Goal: Task Accomplishment & Management: Use online tool/utility

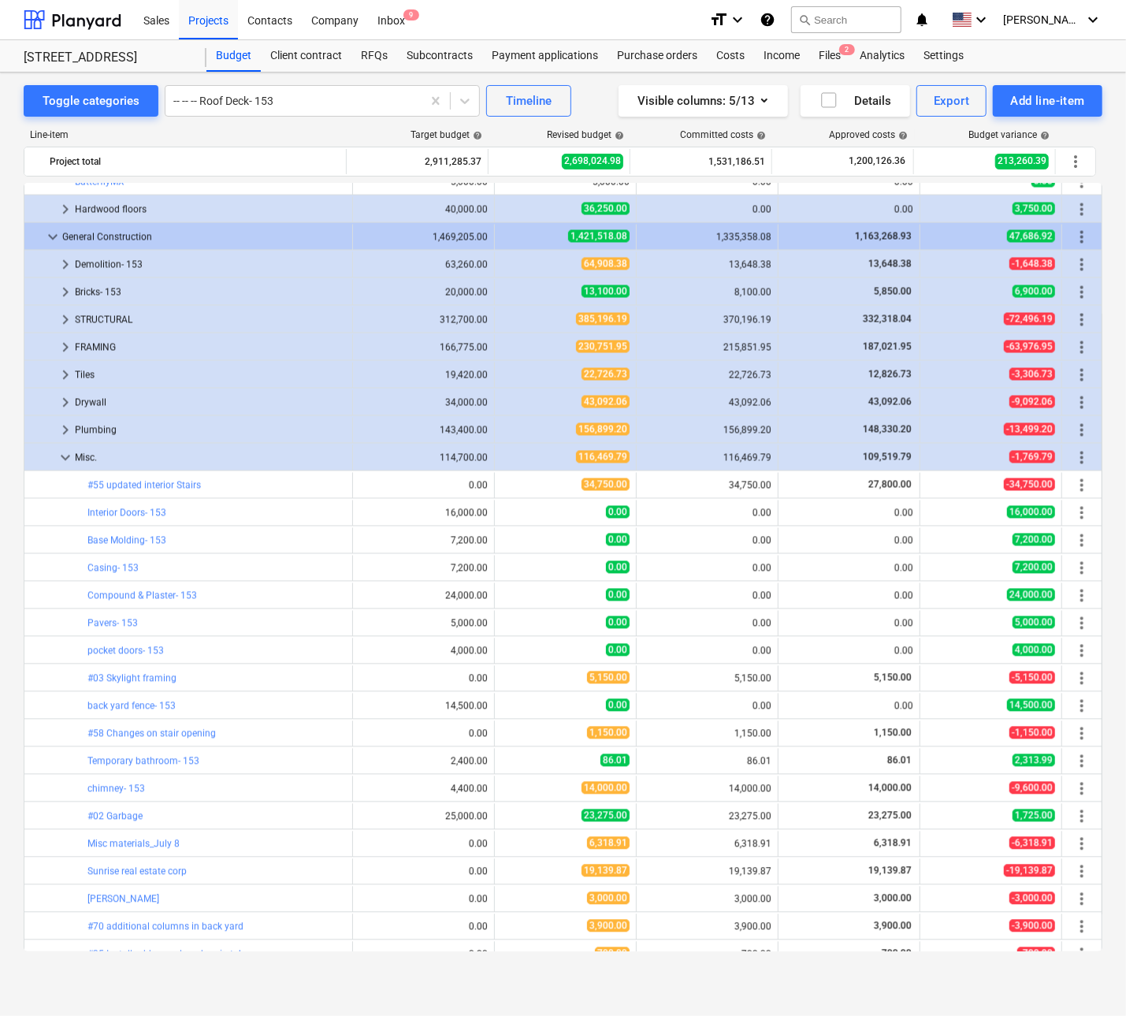
scroll to position [1750, 0]
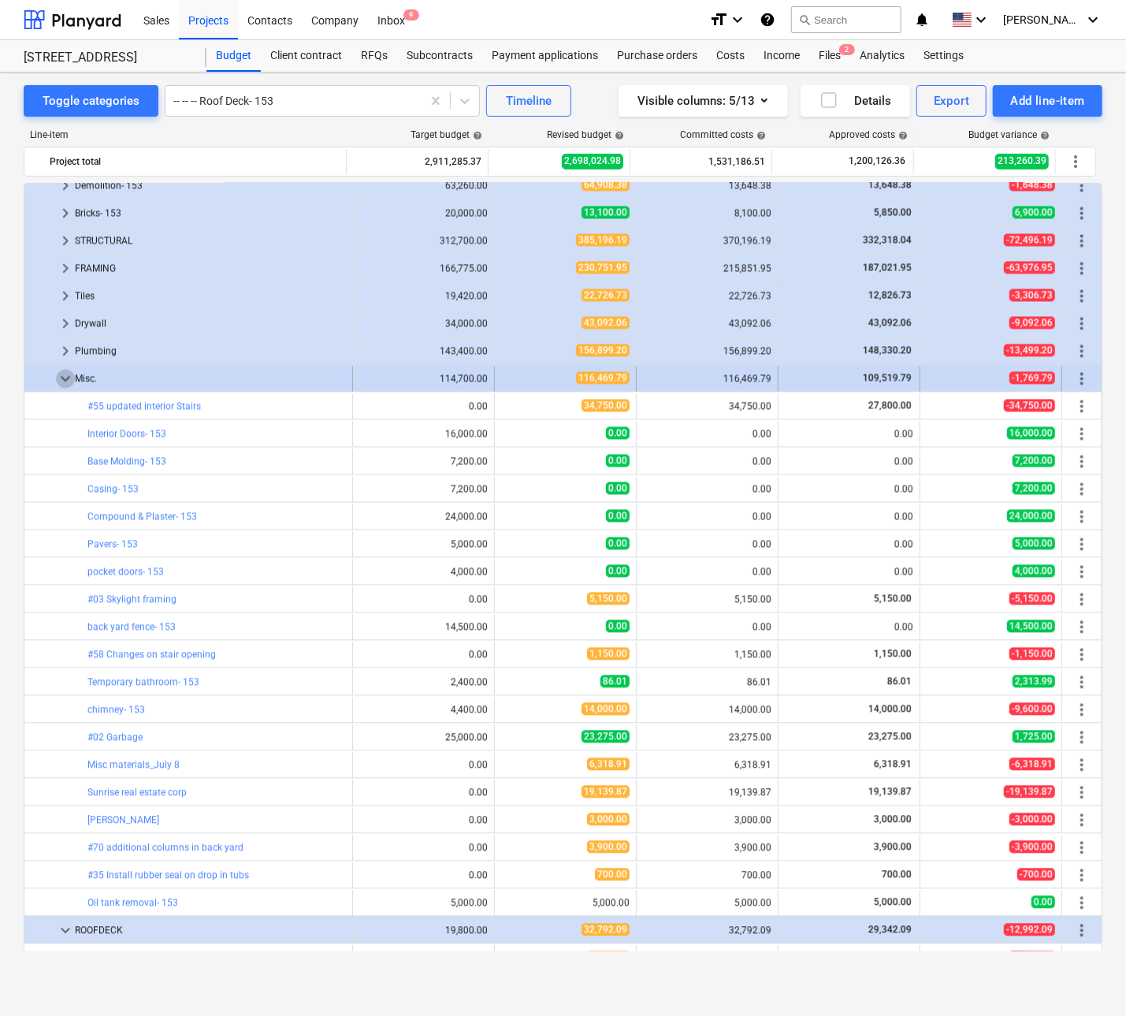
click at [66, 380] on span "keyboard_arrow_down" at bounding box center [65, 379] width 19 height 19
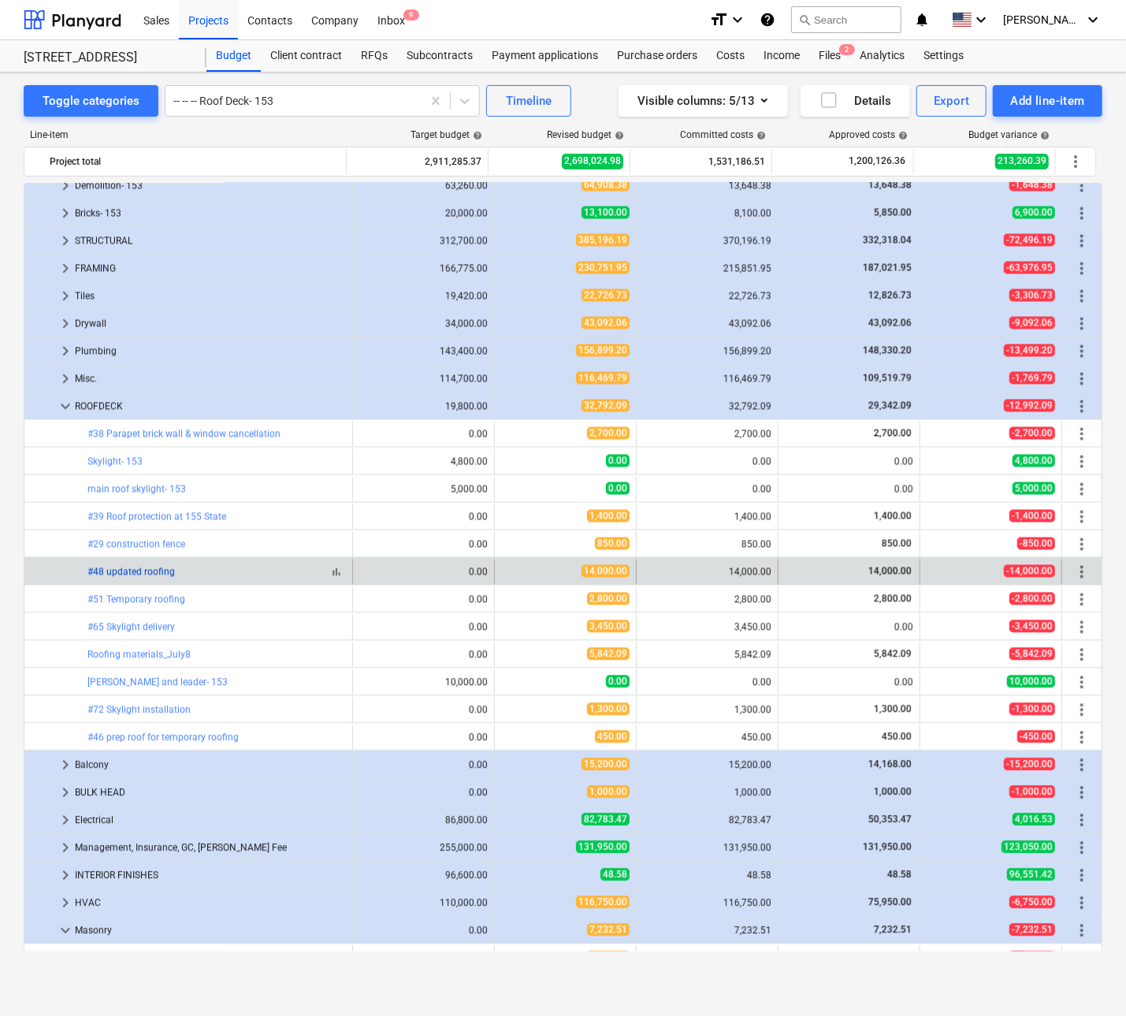
click at [125, 568] on link "#48 updated roofing" at bounding box center [130, 572] width 87 height 11
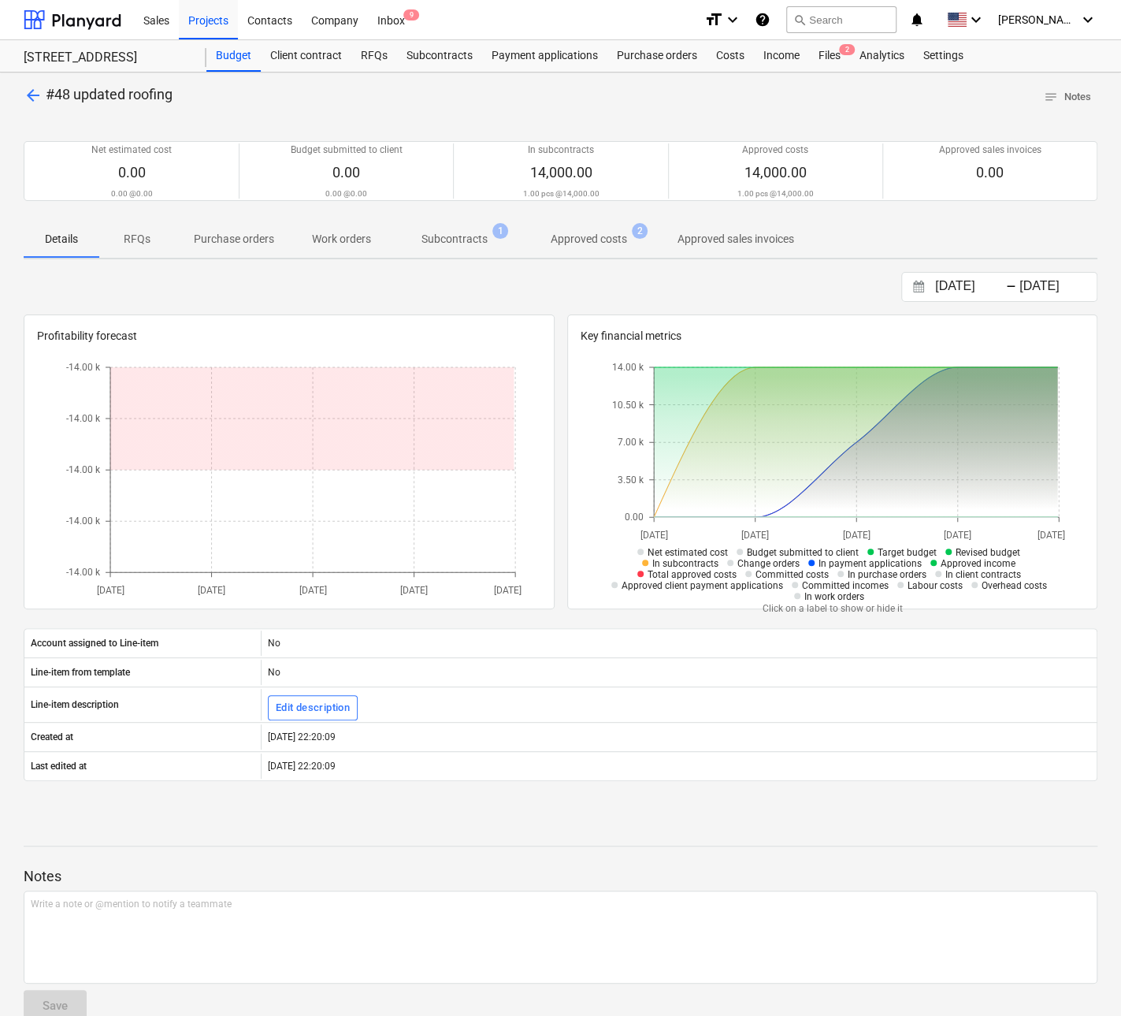
click at [459, 231] on p "Subcontracts" at bounding box center [455, 239] width 66 height 17
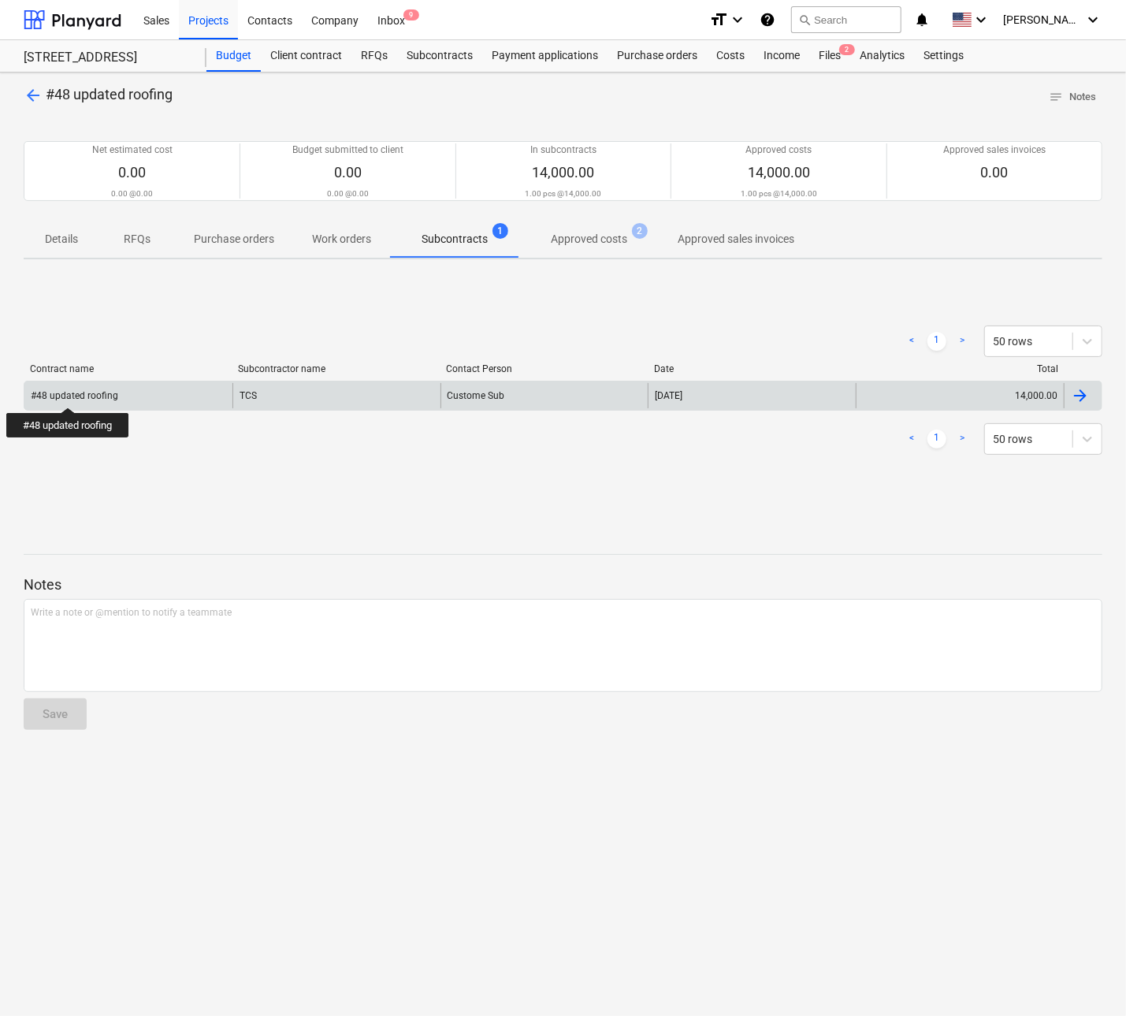
click at [70, 393] on div "#48 updated roofing" at bounding box center [74, 395] width 87 height 11
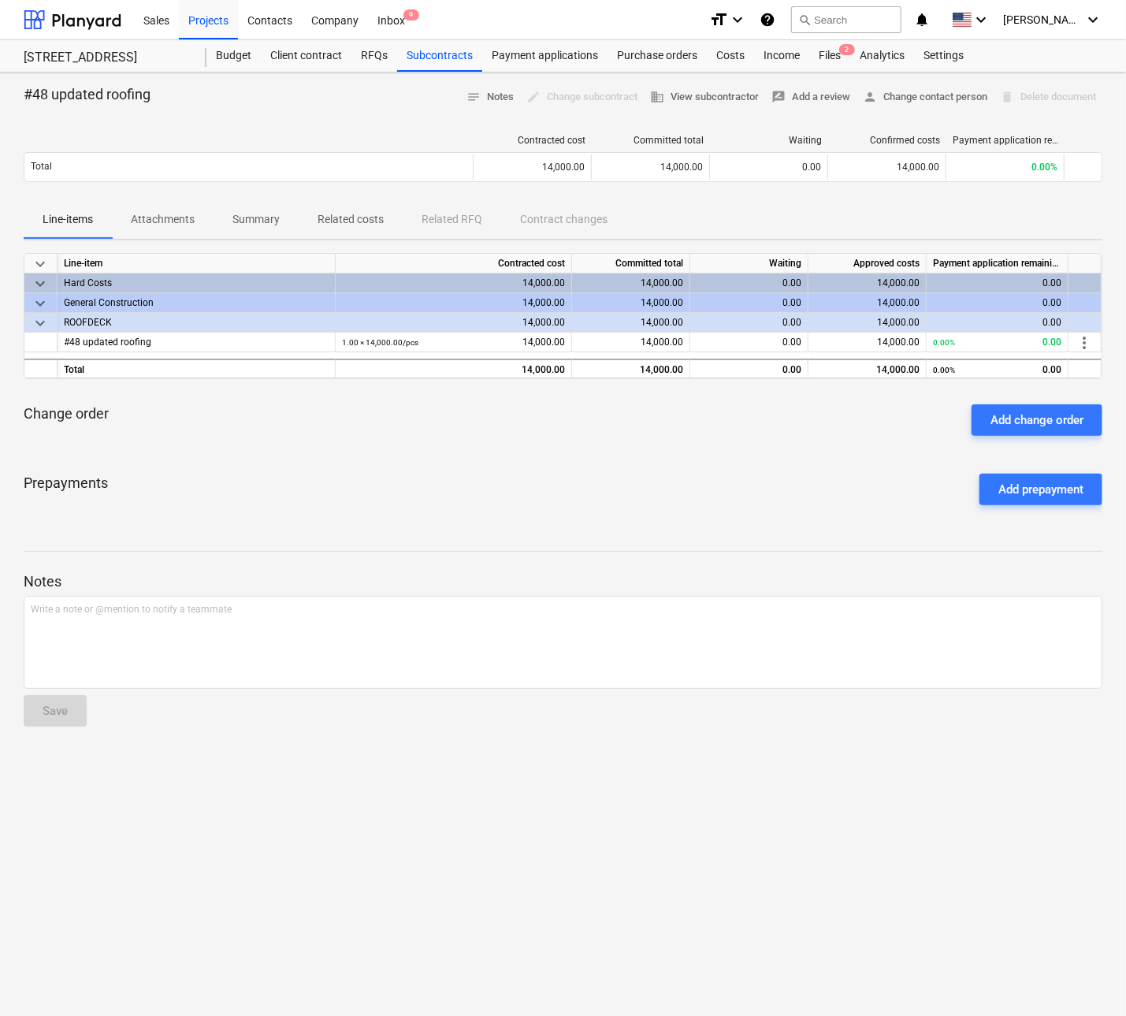
click at [151, 218] on p "Attachments" at bounding box center [163, 219] width 64 height 17
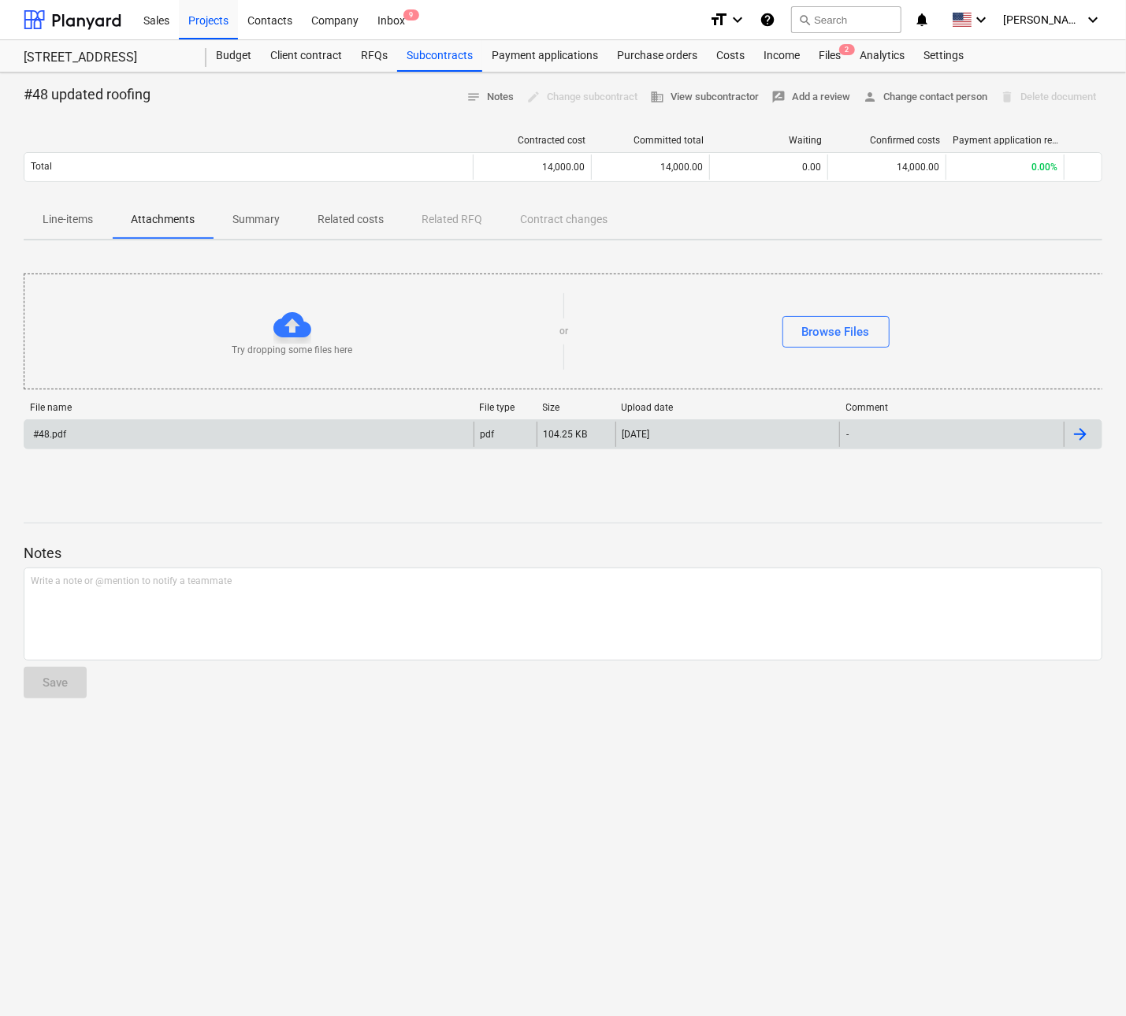
click at [63, 431] on div "#48.pdf" at bounding box center [48, 434] width 35 height 11
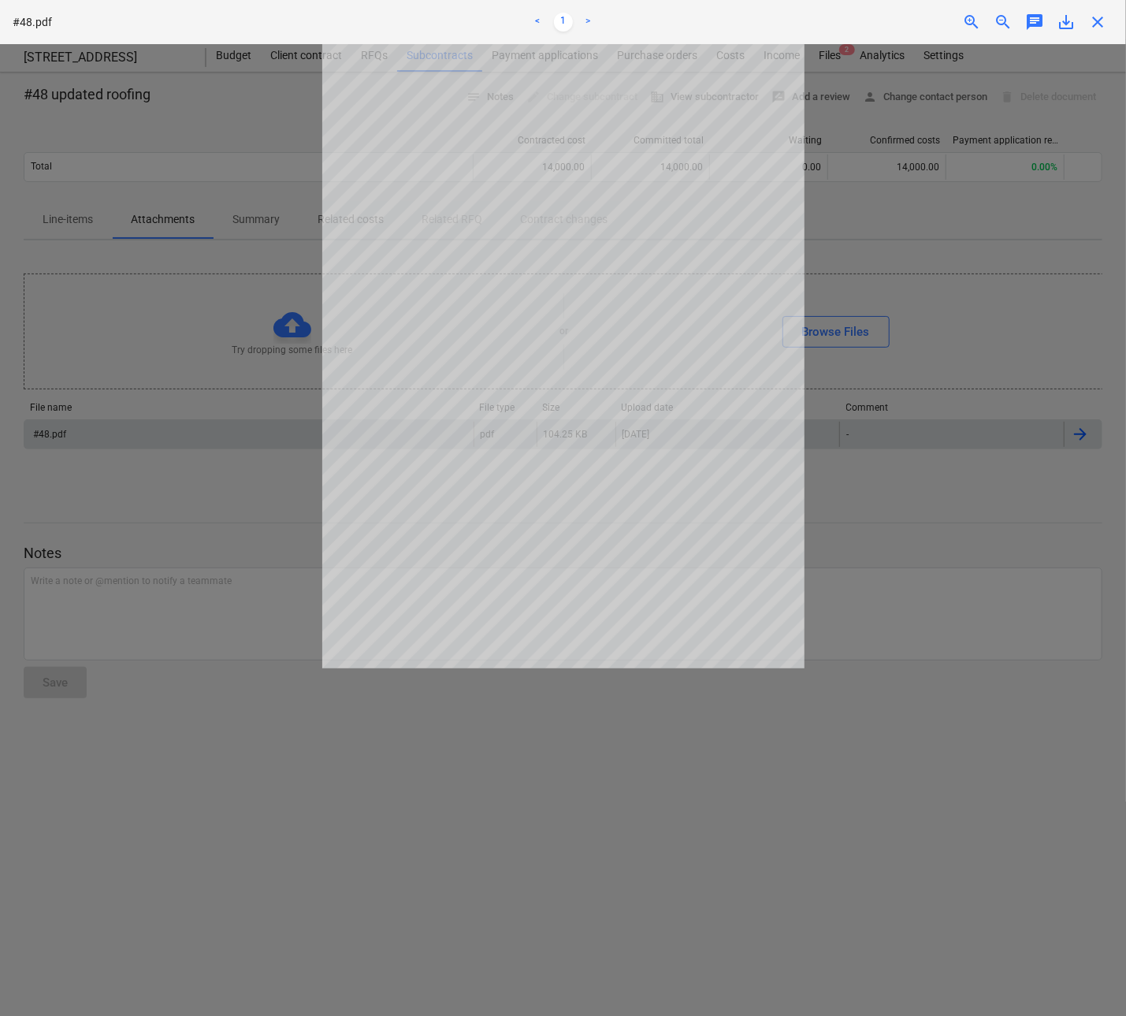
click at [896, 246] on div at bounding box center [563, 530] width 1126 height 972
click at [1102, 26] on span "close" at bounding box center [1097, 22] width 19 height 19
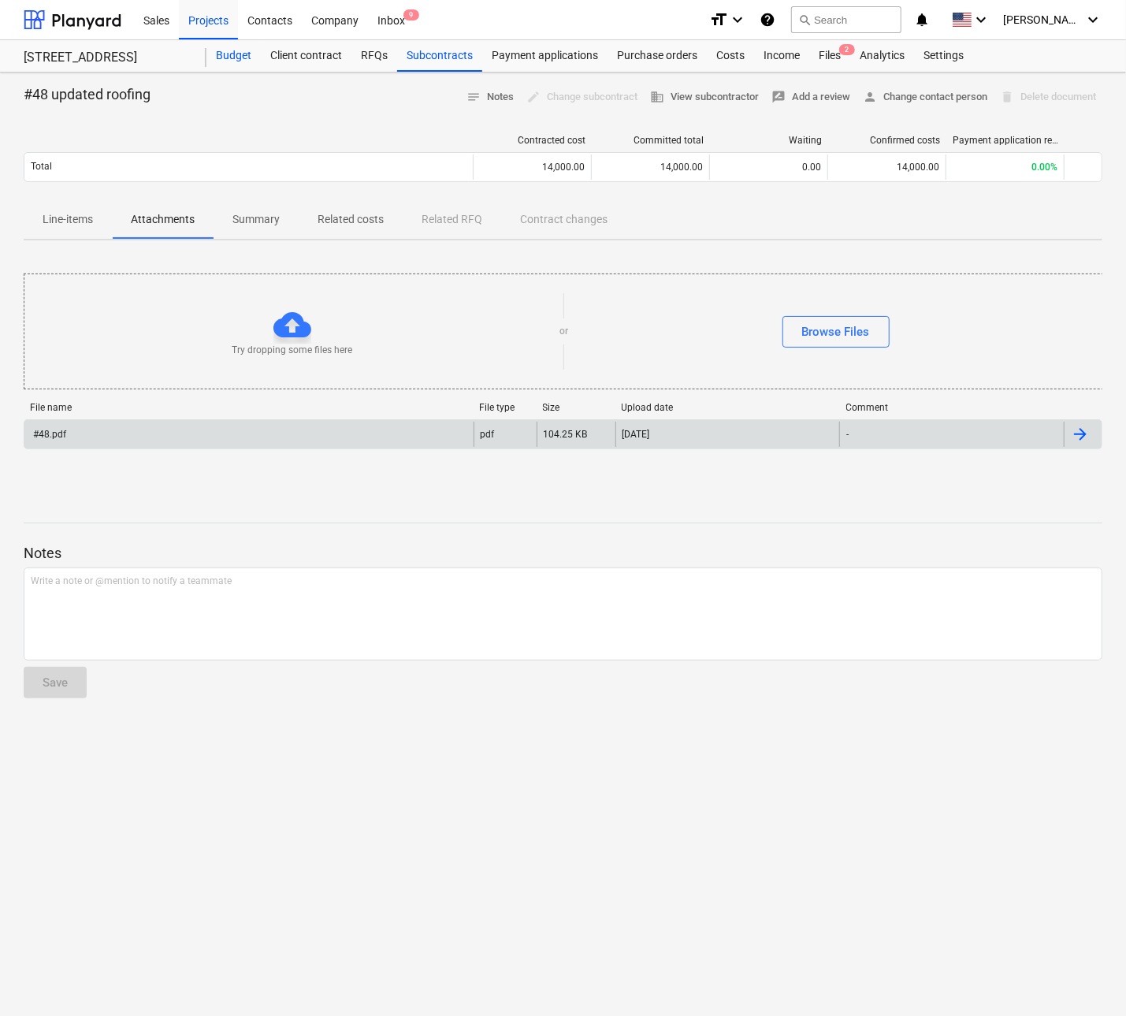
click at [235, 59] on div "Budget" at bounding box center [233, 56] width 54 height 32
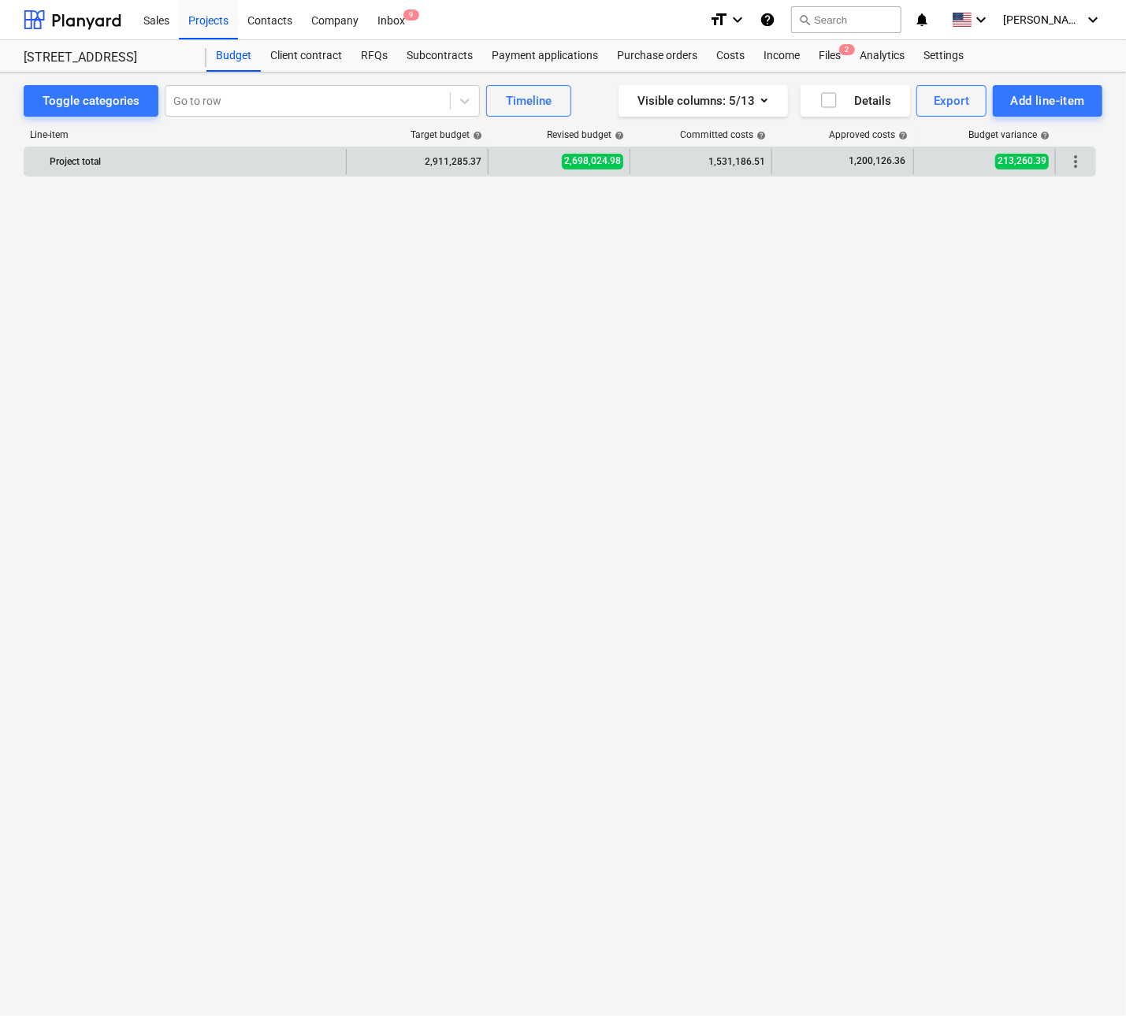
scroll to position [1750, 0]
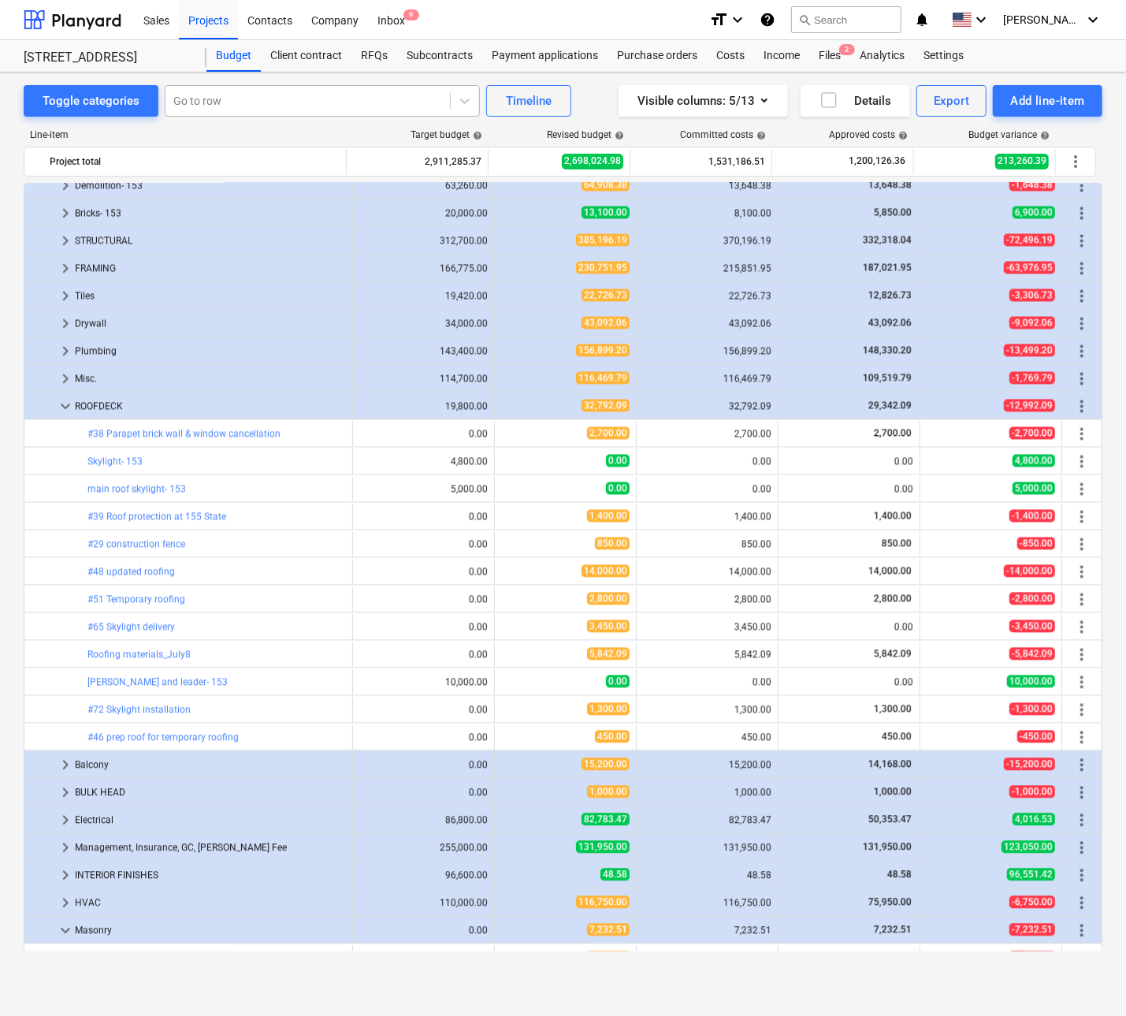
click at [351, 97] on div at bounding box center [307, 101] width 269 height 16
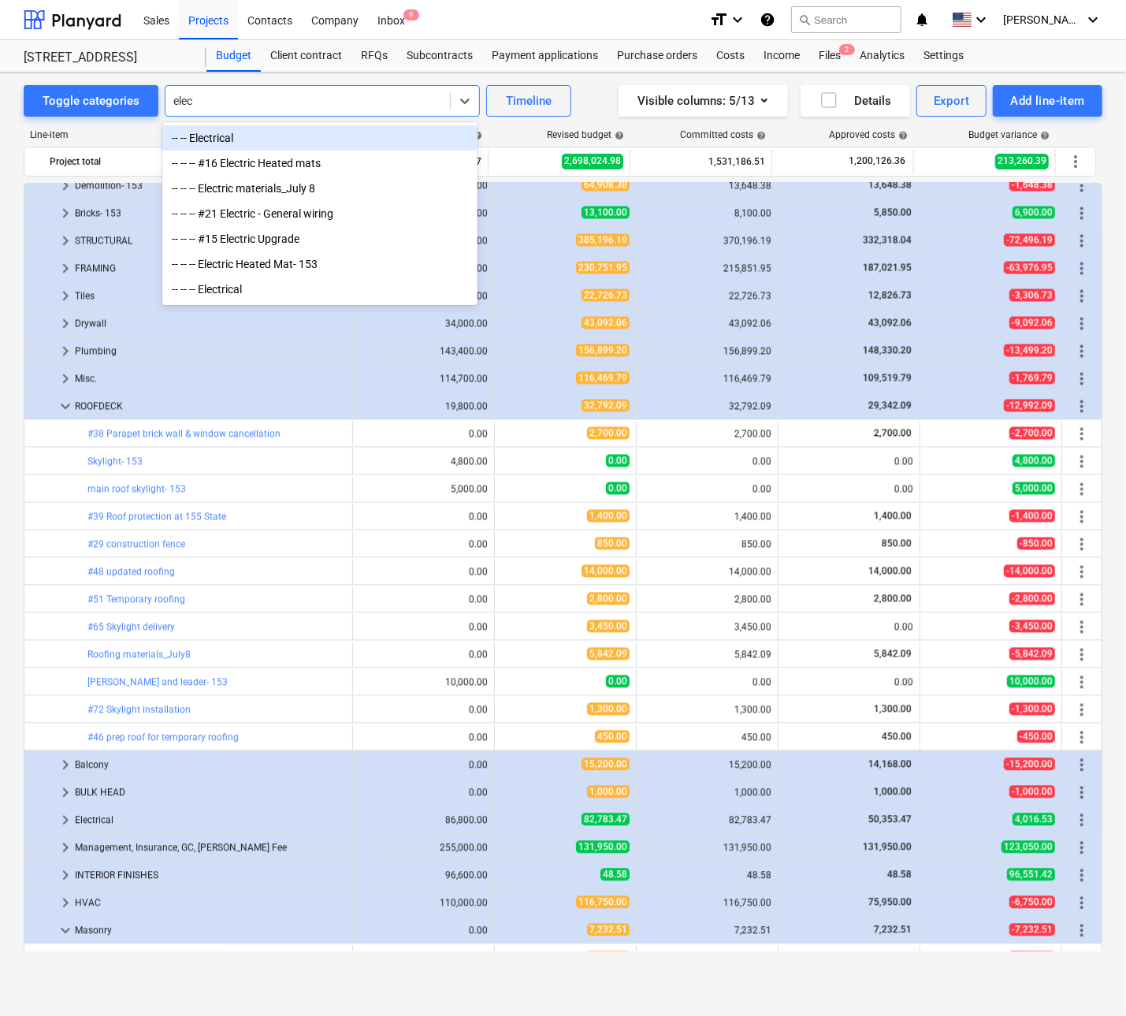
type input "elect"
click at [202, 138] on div "-- -- Electrical" at bounding box center [319, 137] width 315 height 25
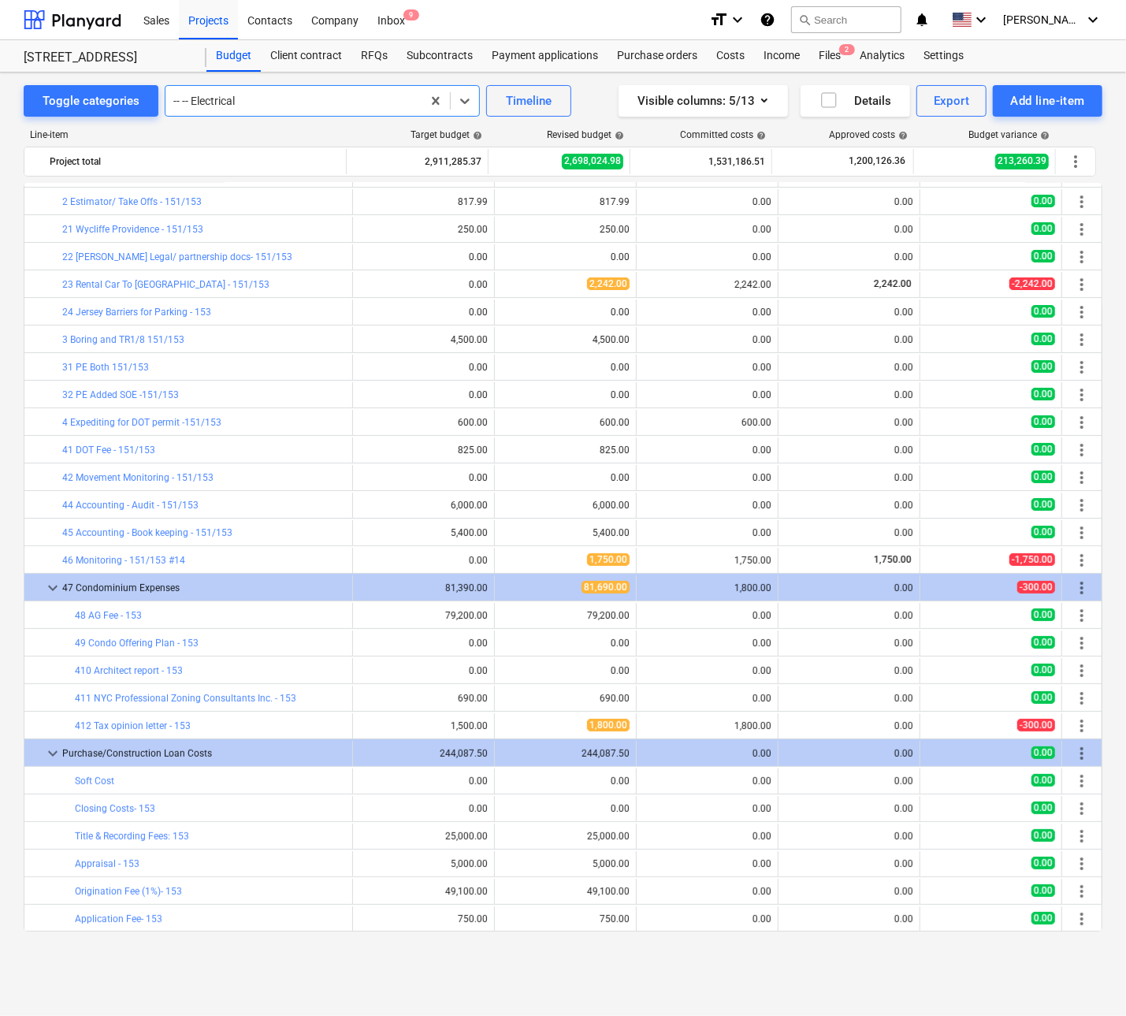
scroll to position [0, 0]
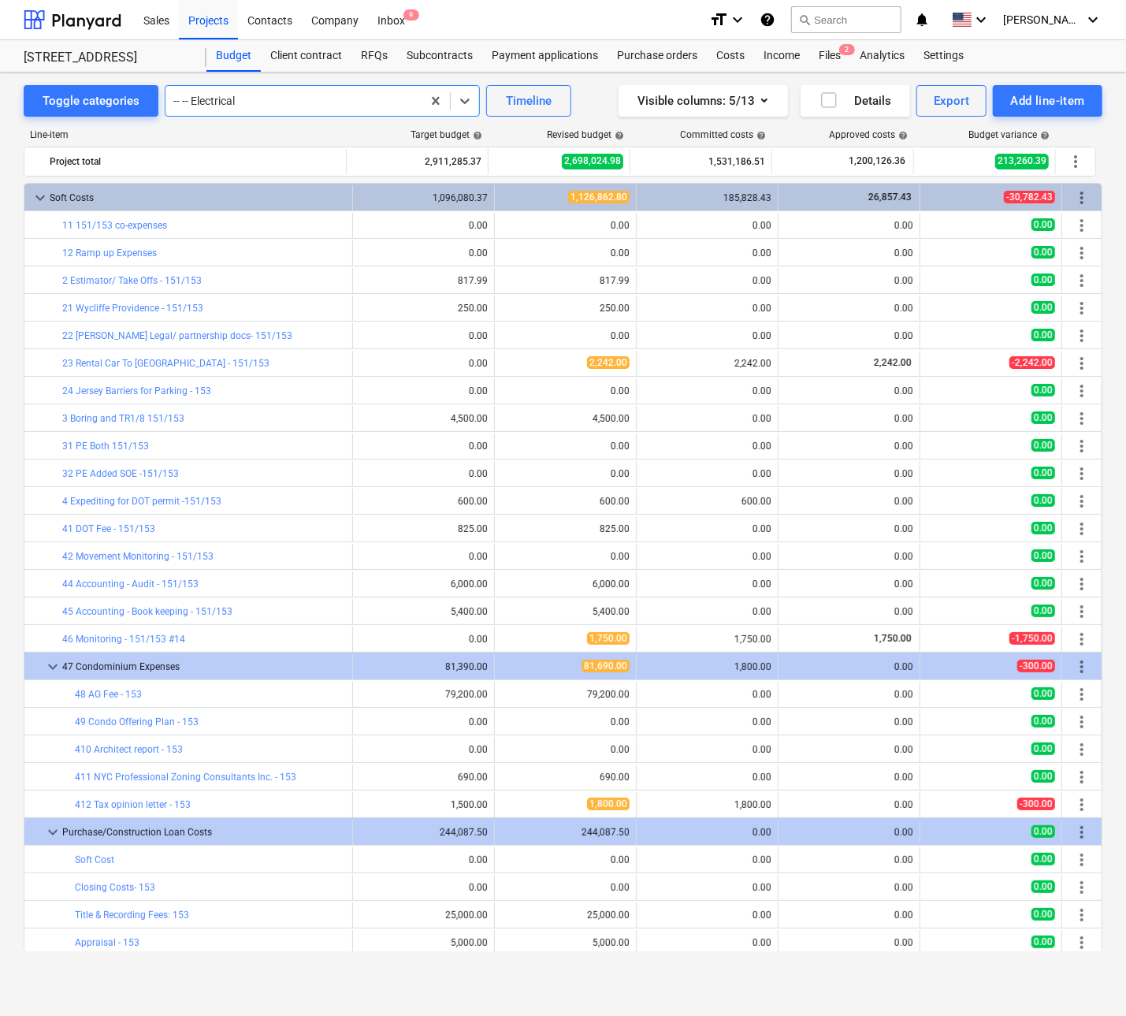
click at [219, 96] on div at bounding box center [293, 101] width 240 height 16
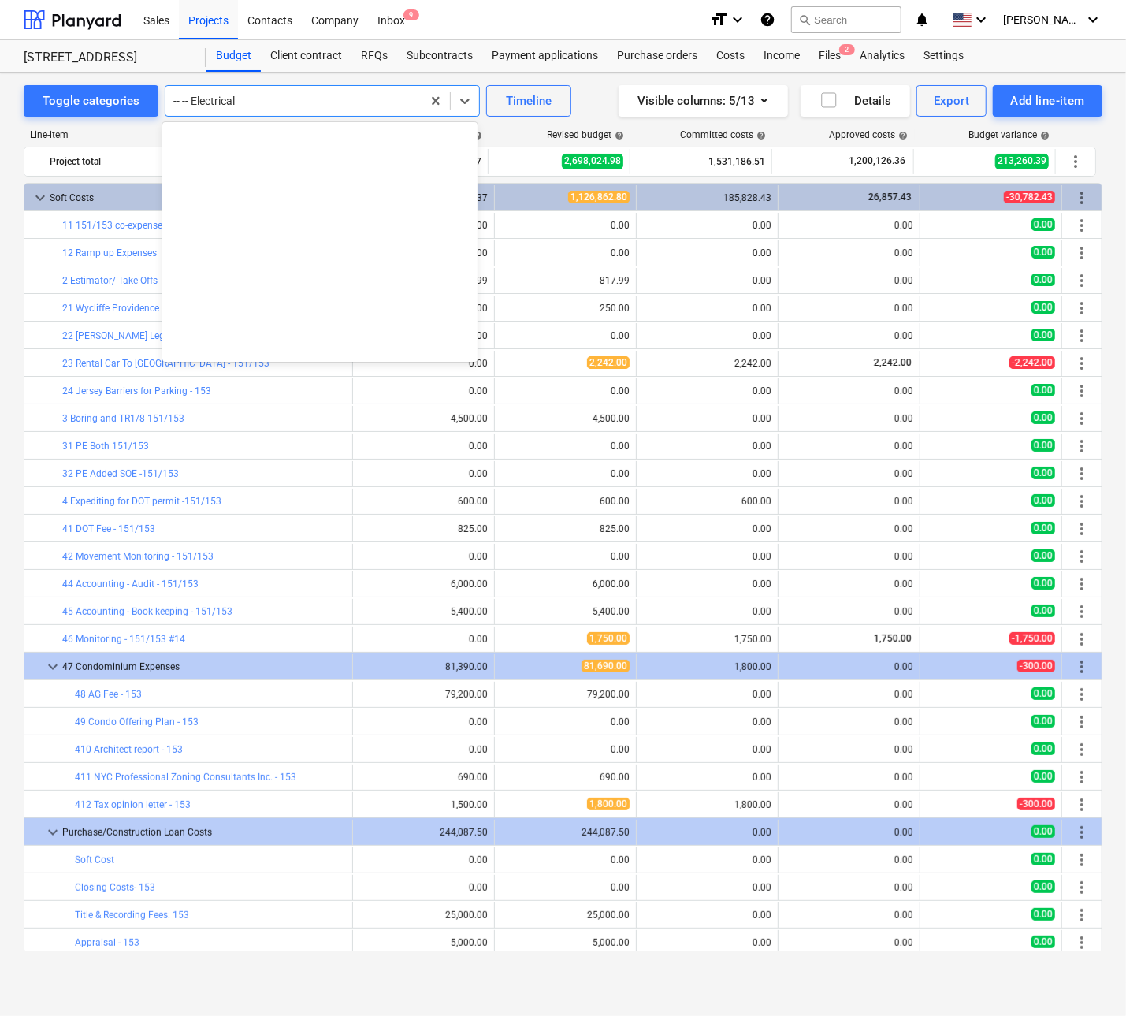
scroll to position [6482, 0]
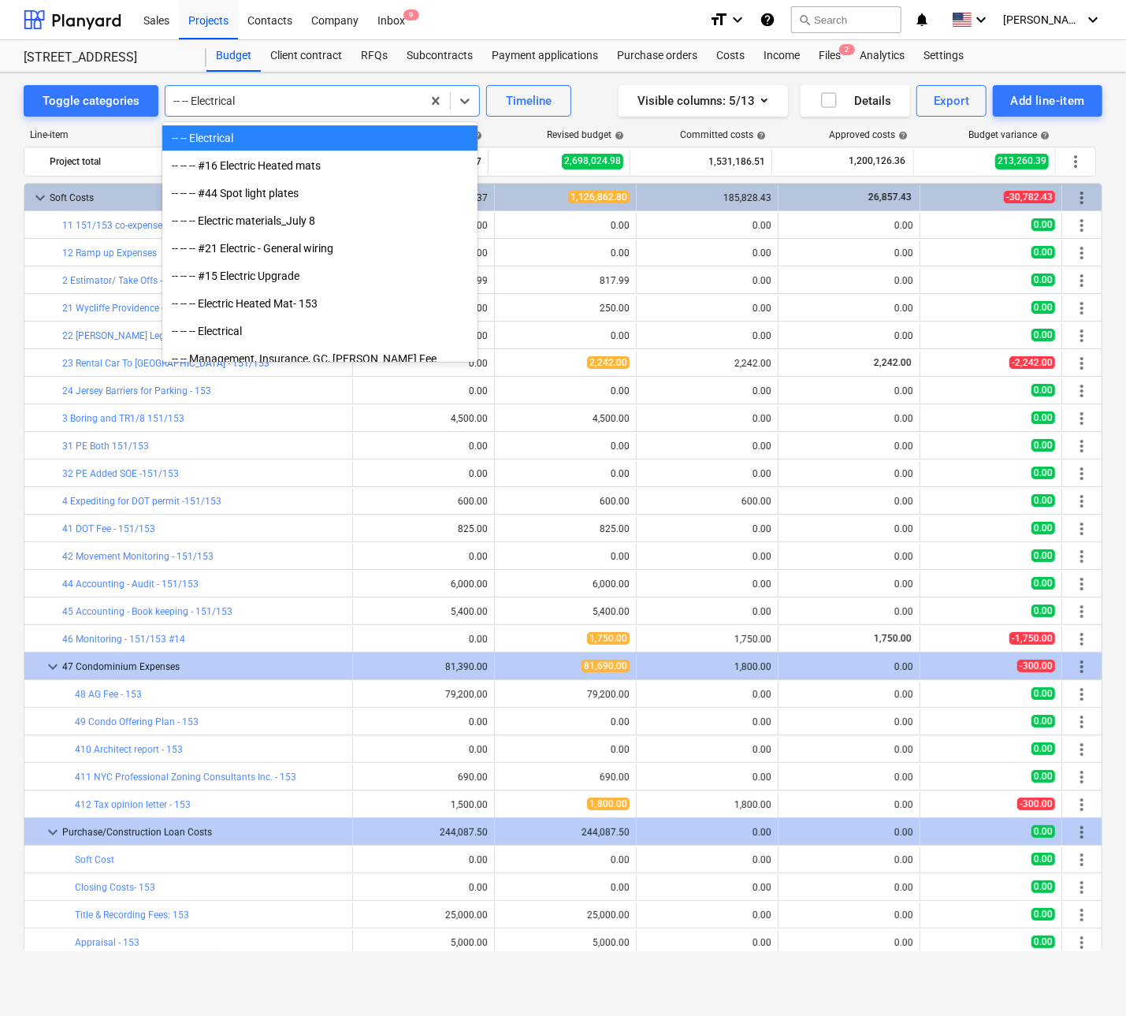
click at [359, 96] on div at bounding box center [293, 101] width 240 height 16
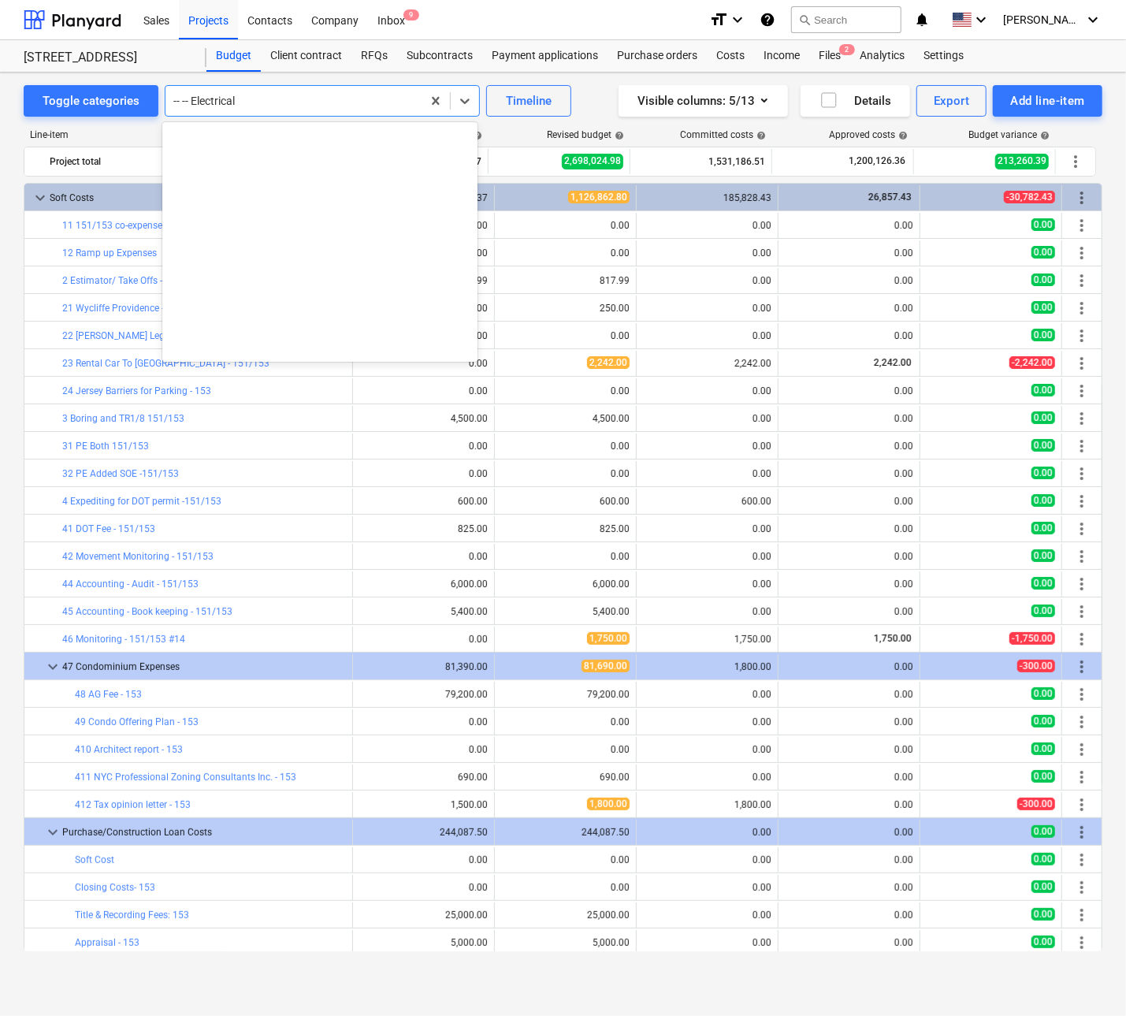
click at [359, 96] on div at bounding box center [293, 101] width 240 height 16
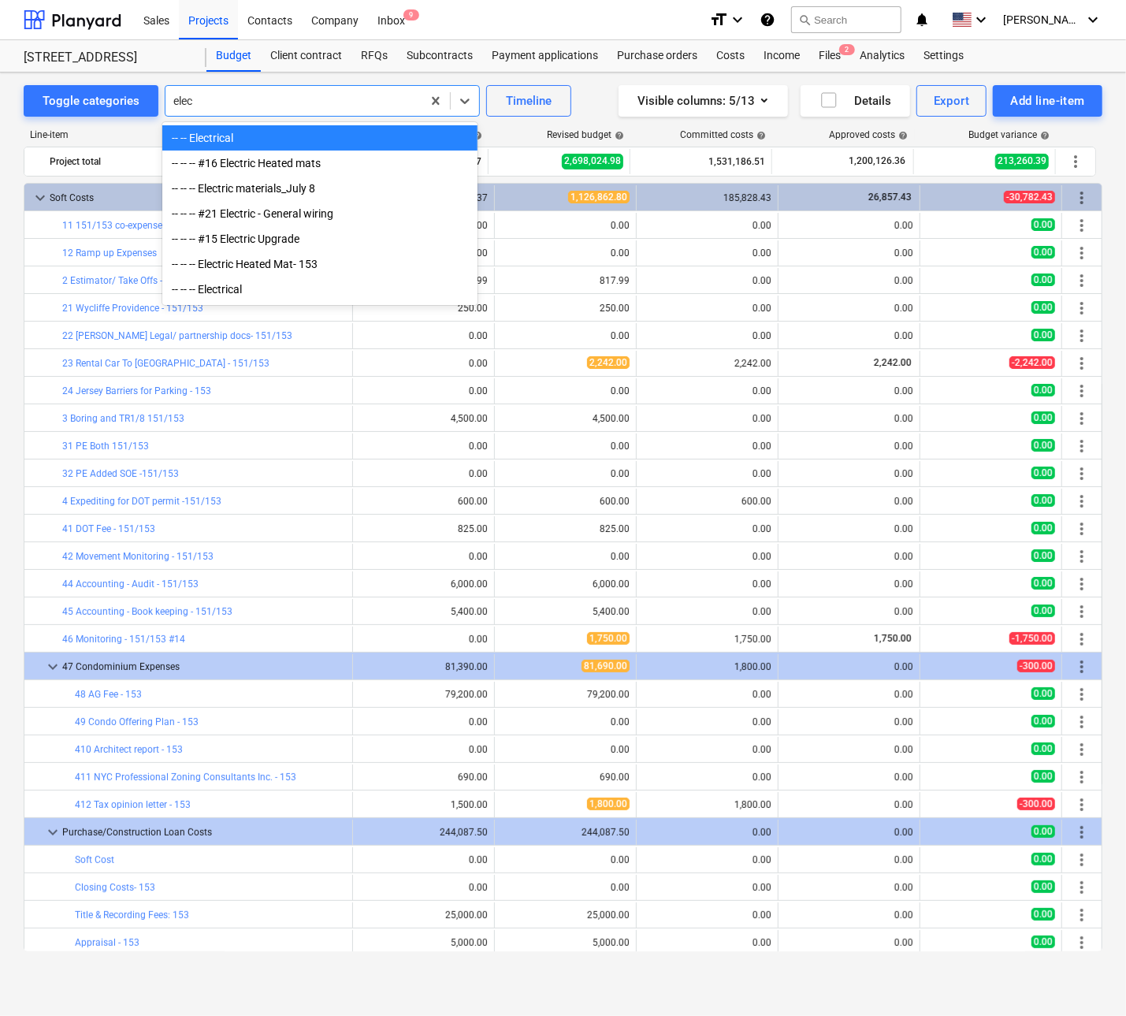
type input "elect"
click at [236, 292] on div "-- -- -- Electrical" at bounding box center [319, 289] width 315 height 25
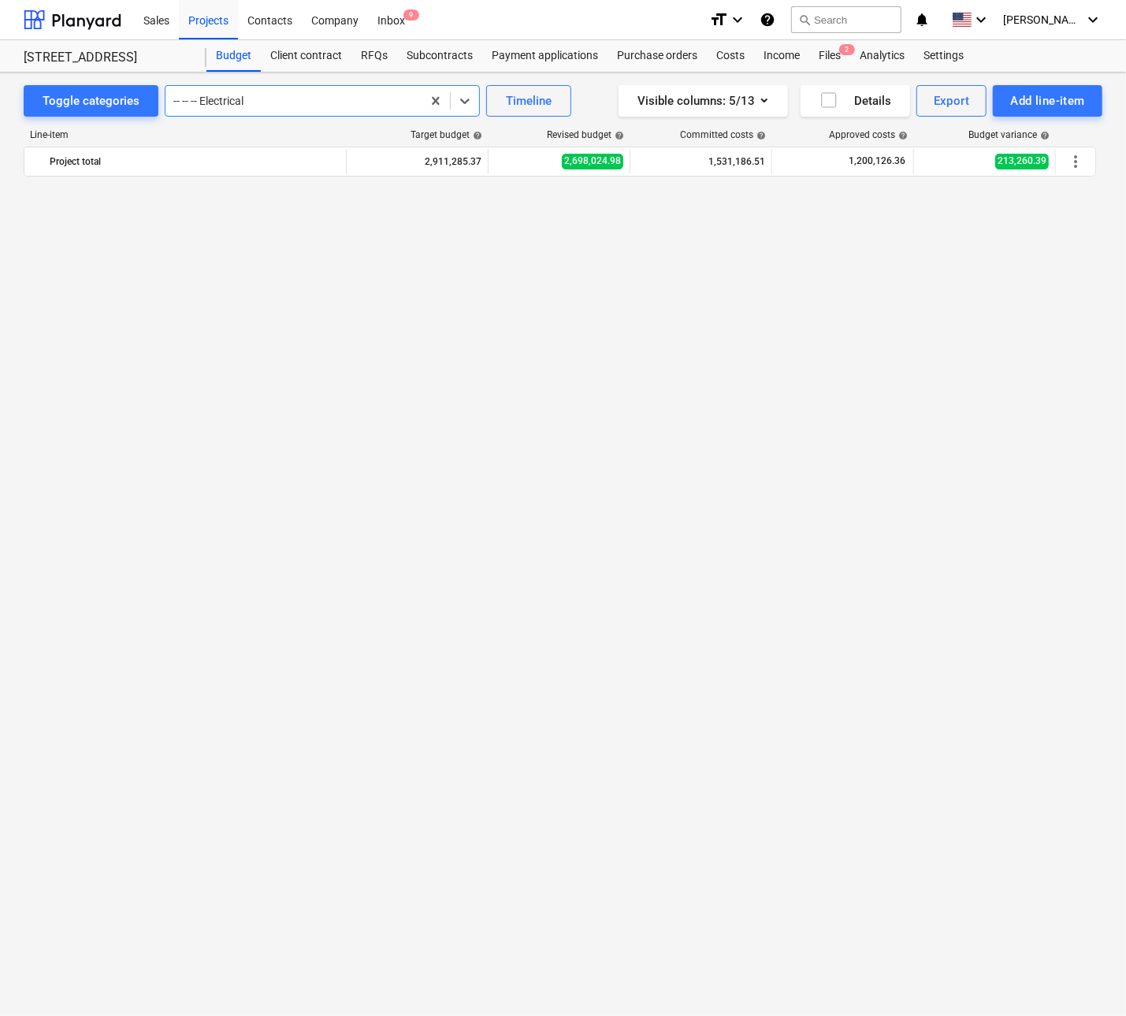
scroll to position [2183, 0]
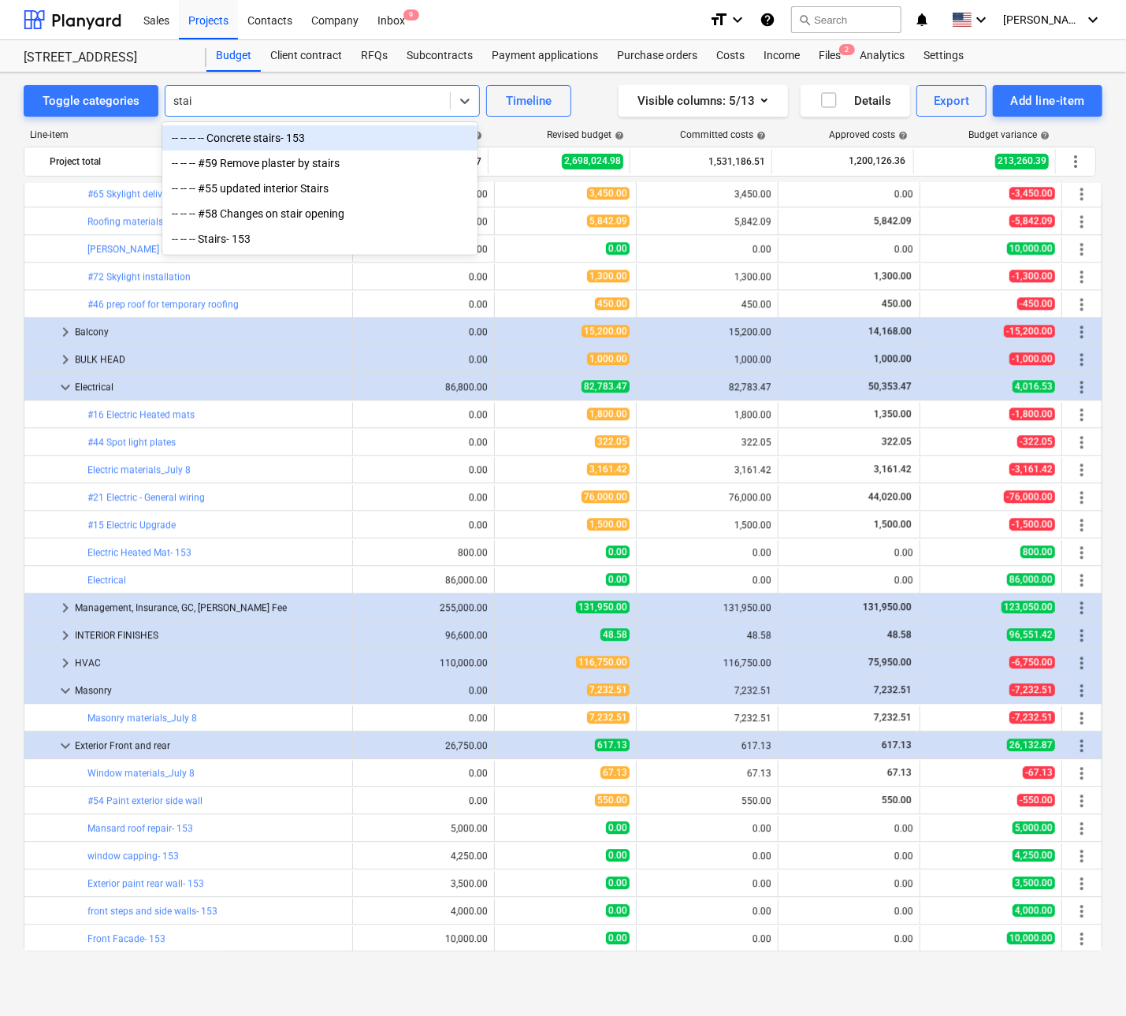
type input "stair"
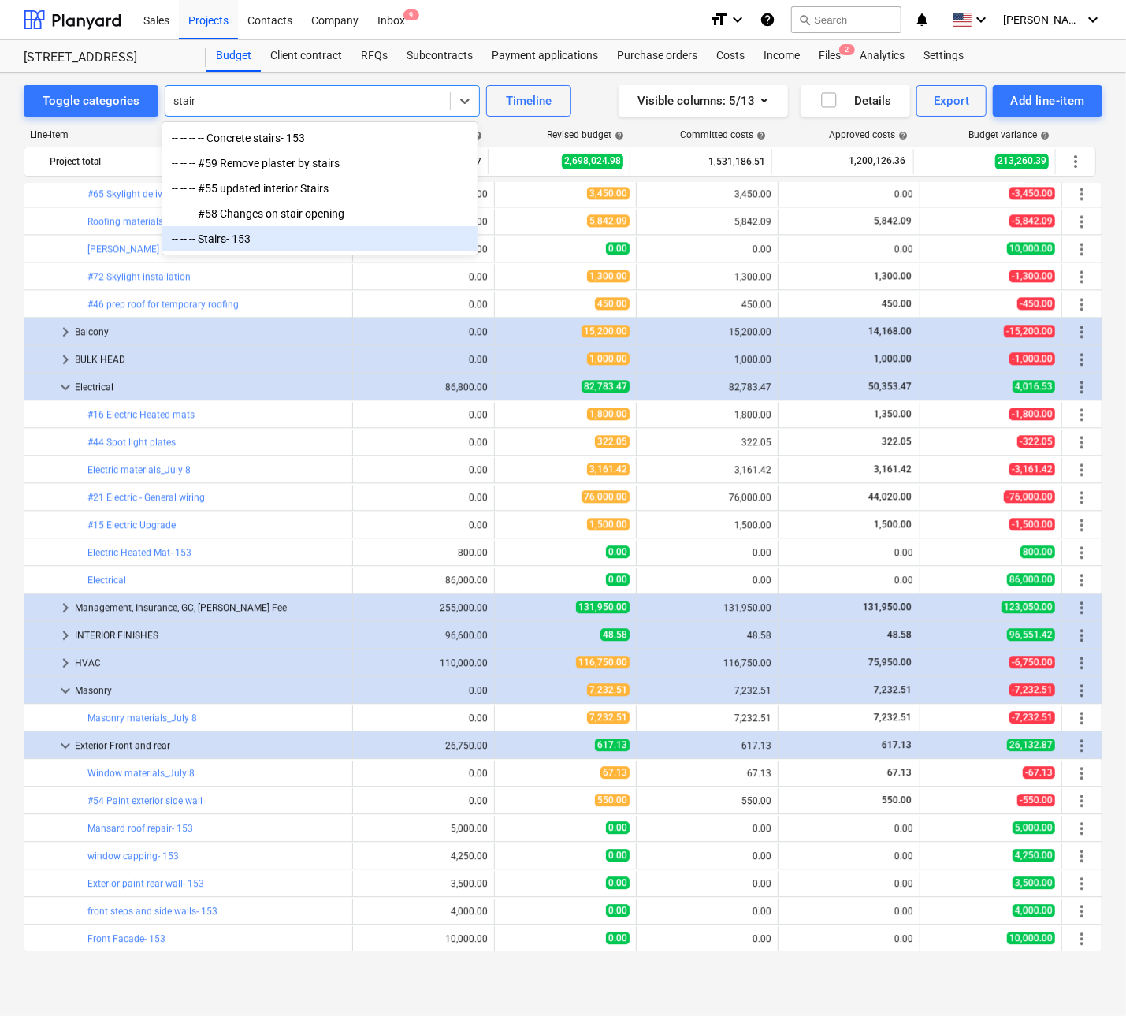
click at [233, 244] on div "-- -- -- Stairs- 153" at bounding box center [319, 238] width 315 height 25
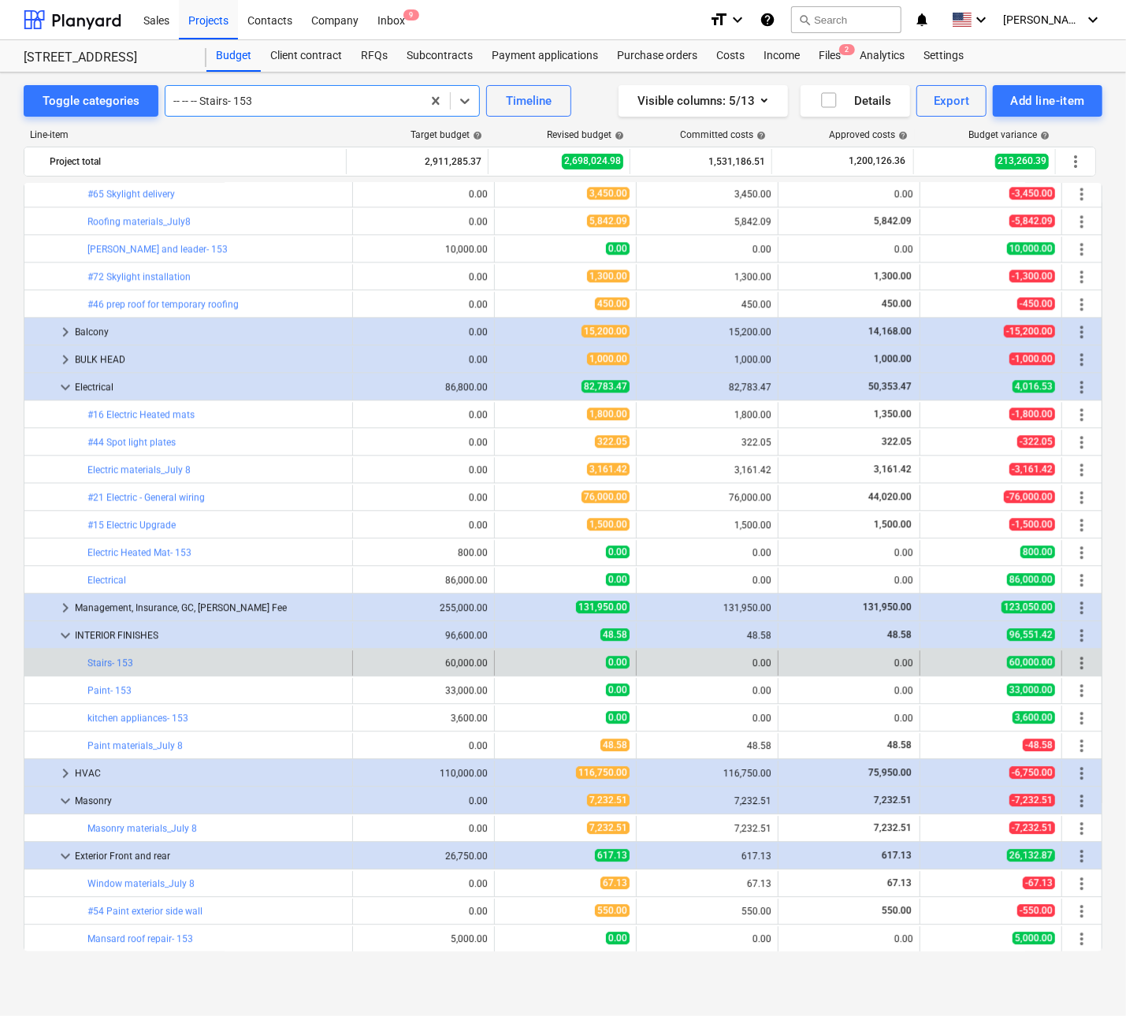
scroll to position [2293, 0]
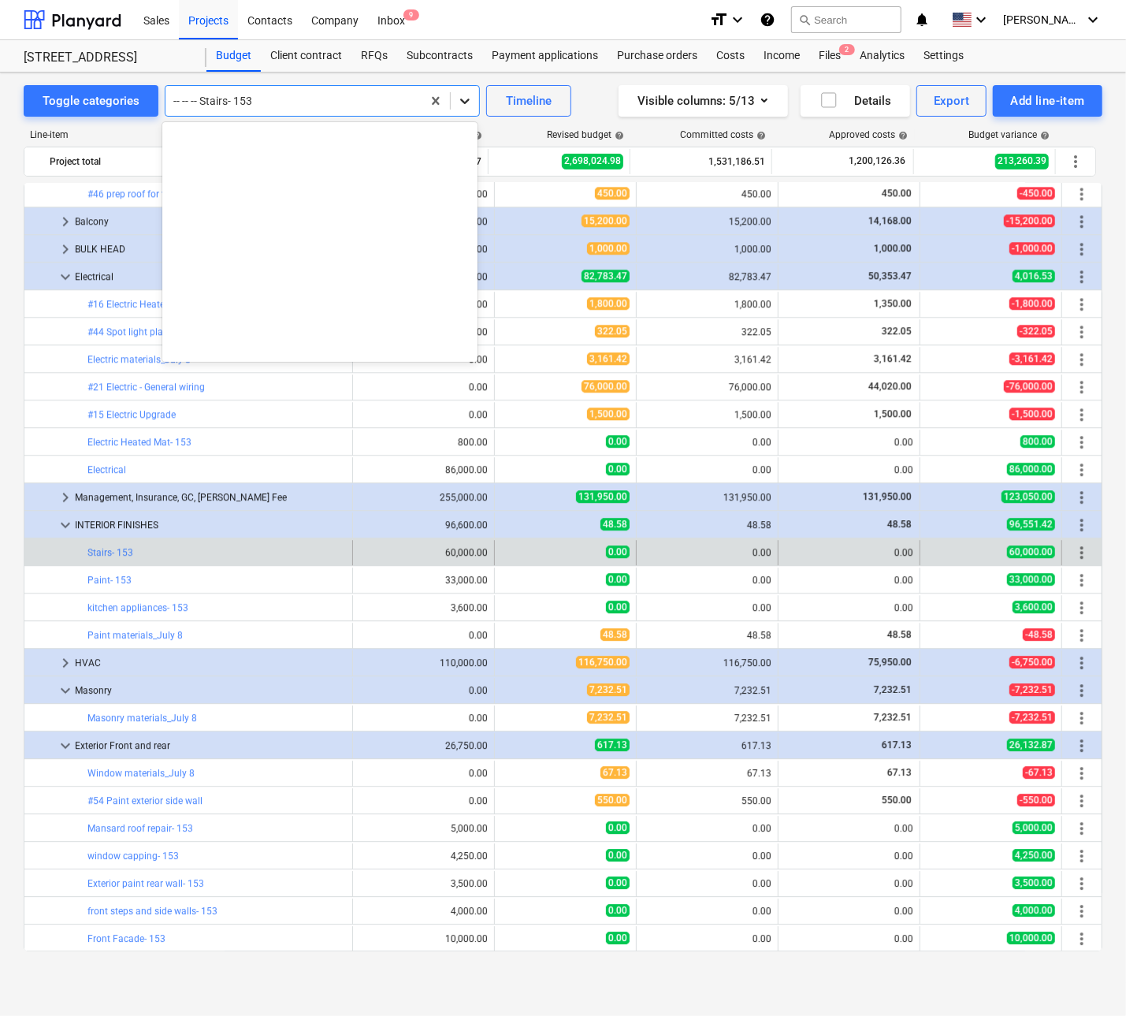
click at [464, 97] on icon at bounding box center [465, 101] width 16 height 16
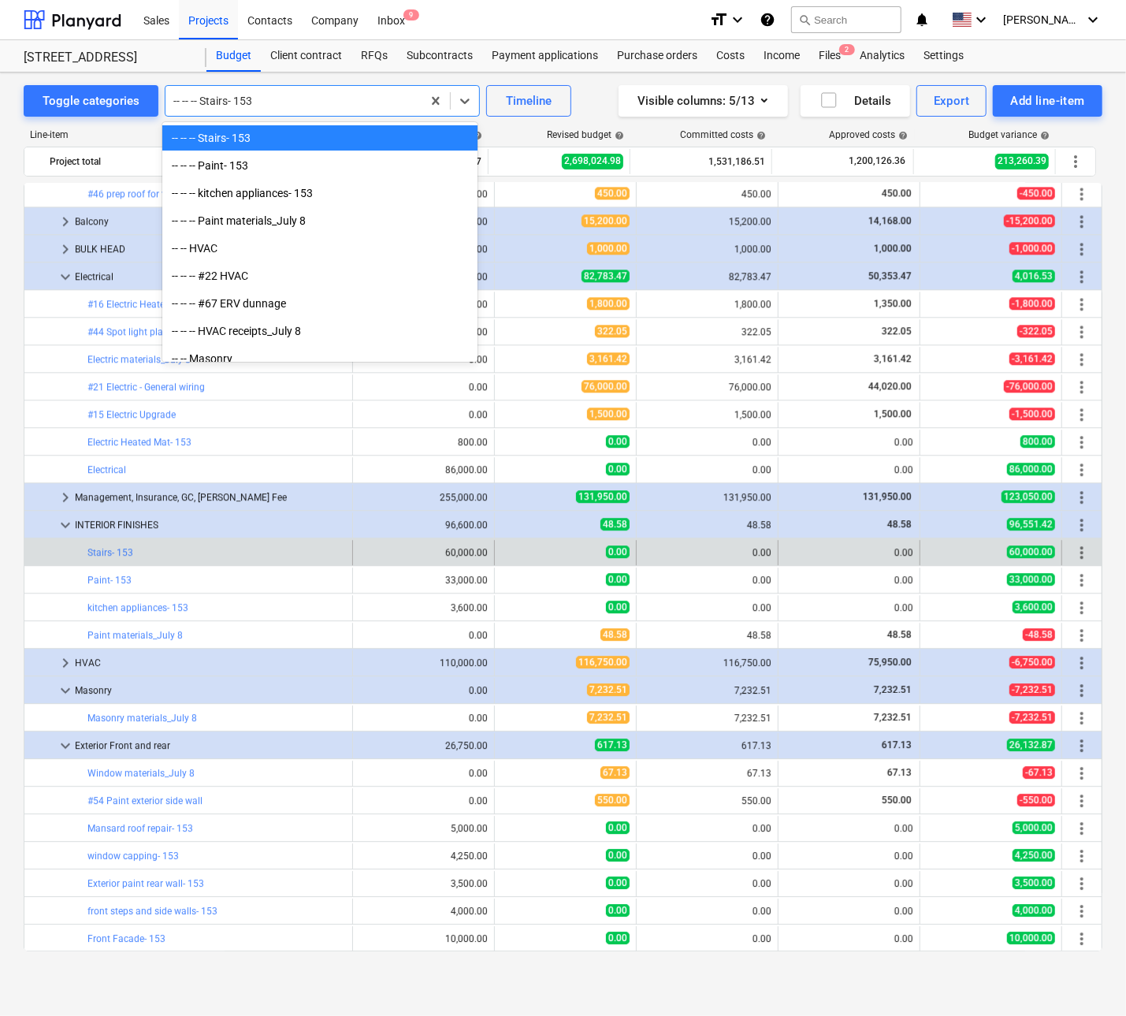
click at [205, 139] on div "-- -- -- Stairs- 153" at bounding box center [319, 137] width 315 height 25
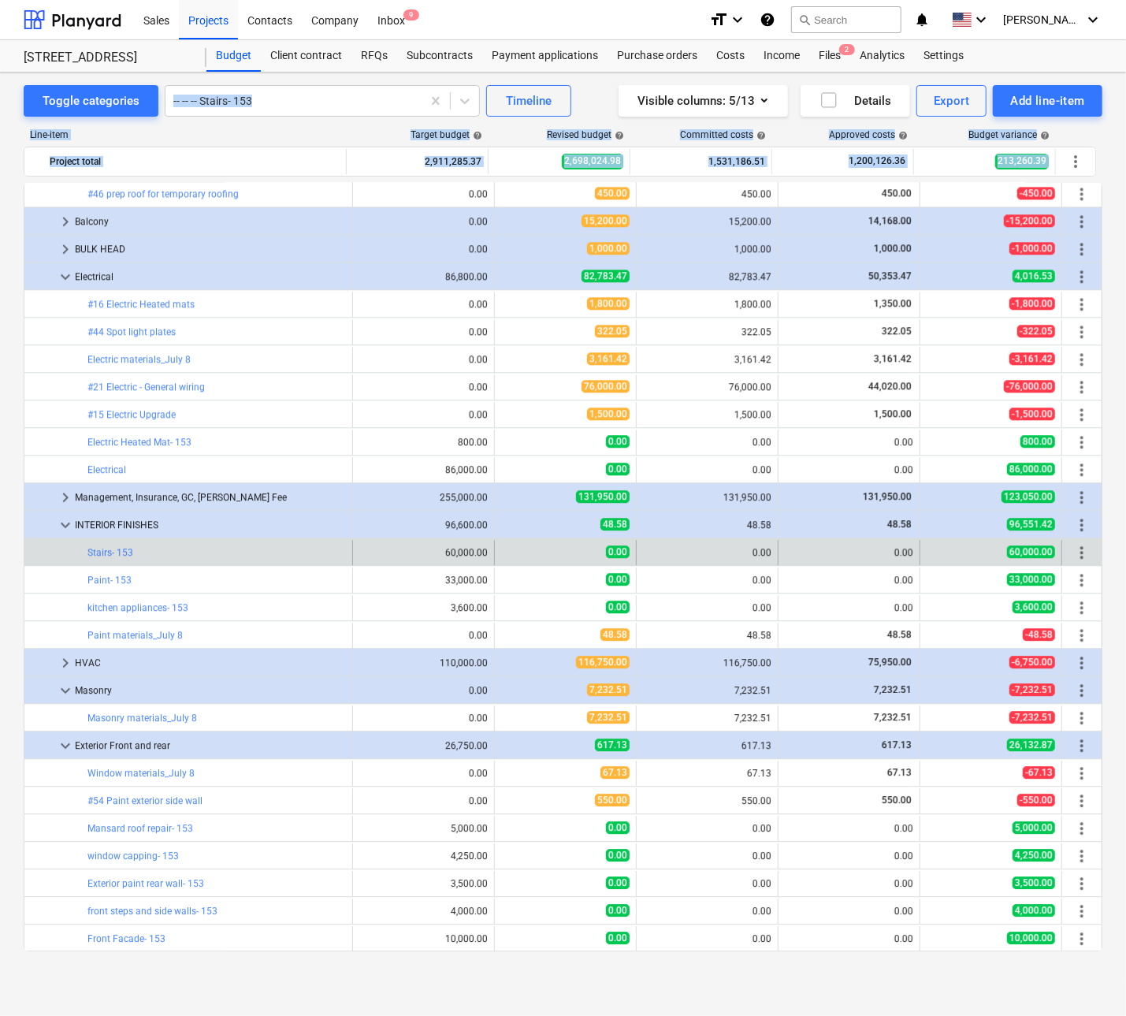
drag, startPoint x: 487, startPoint y: 45, endPoint x: 482, endPoint y: -74, distance: 119.1
